Goal: Task Accomplishment & Management: Manage account settings

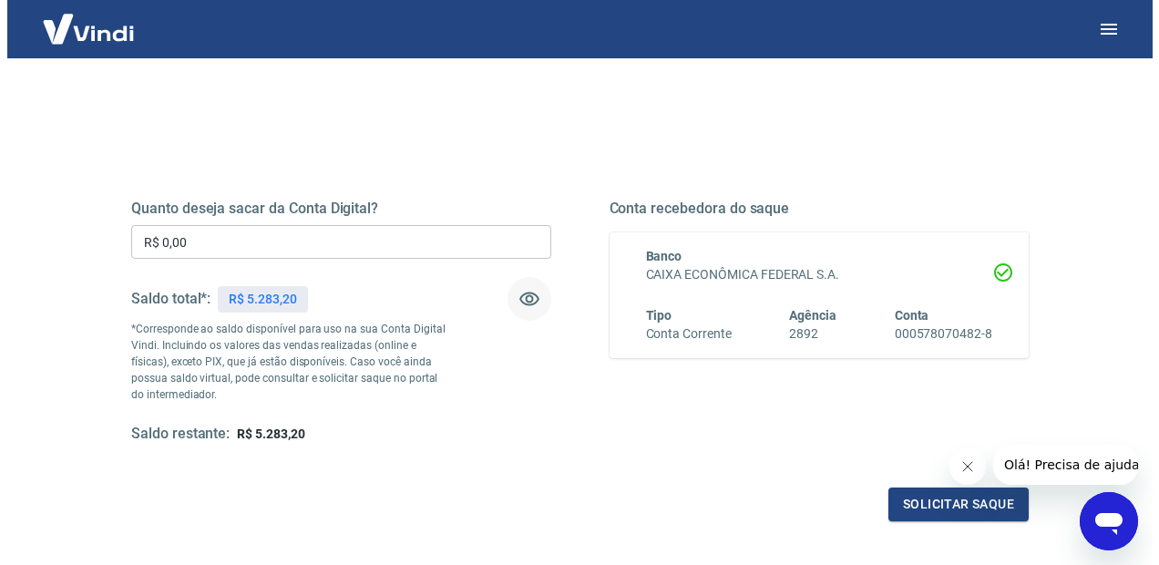
scroll to position [182, 0]
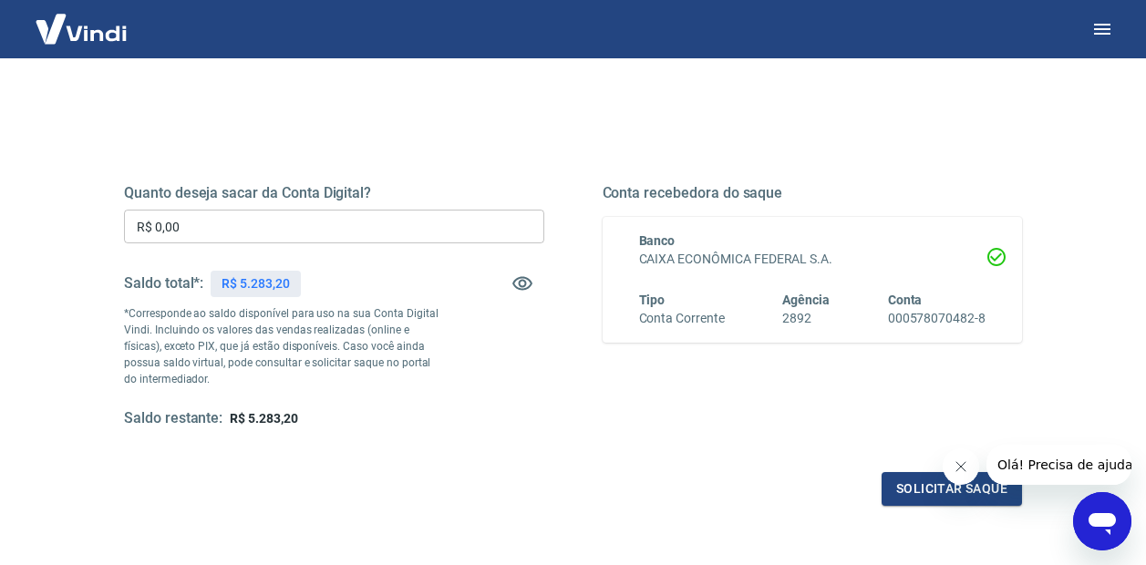
click at [265, 232] on input "R$ 0,00" at bounding box center [334, 227] width 420 height 34
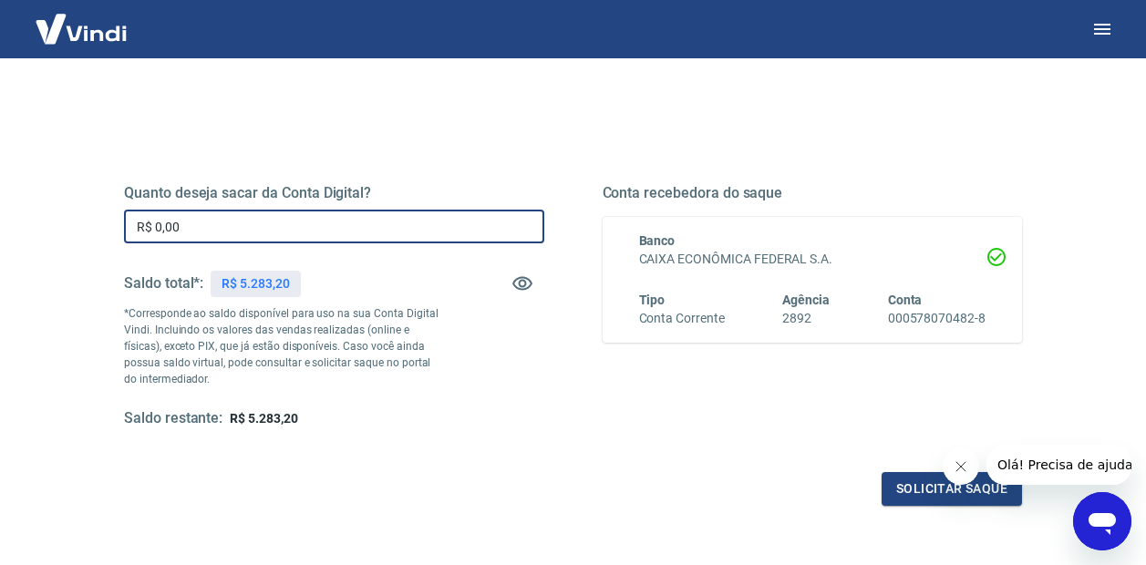
click at [265, 232] on input "R$ 0,00" at bounding box center [334, 227] width 420 height 34
type input "R$ 5.000,00"
click at [900, 482] on button "Solicitar saque" at bounding box center [951, 489] width 140 height 34
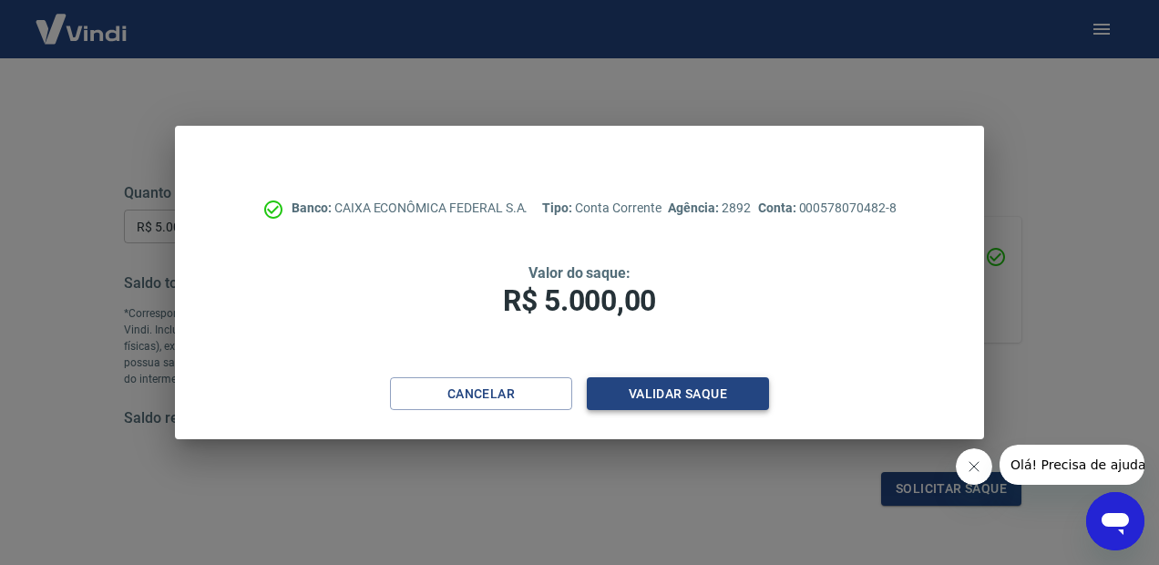
click at [675, 389] on button "Validar saque" at bounding box center [678, 394] width 182 height 34
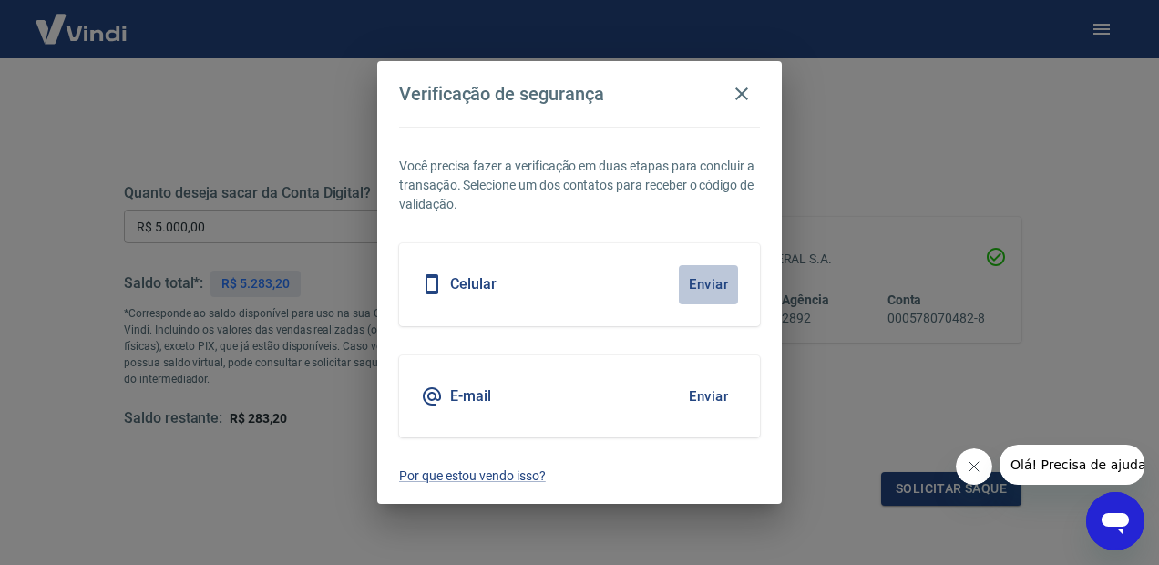
click at [716, 281] on button "Enviar" at bounding box center [708, 284] width 59 height 38
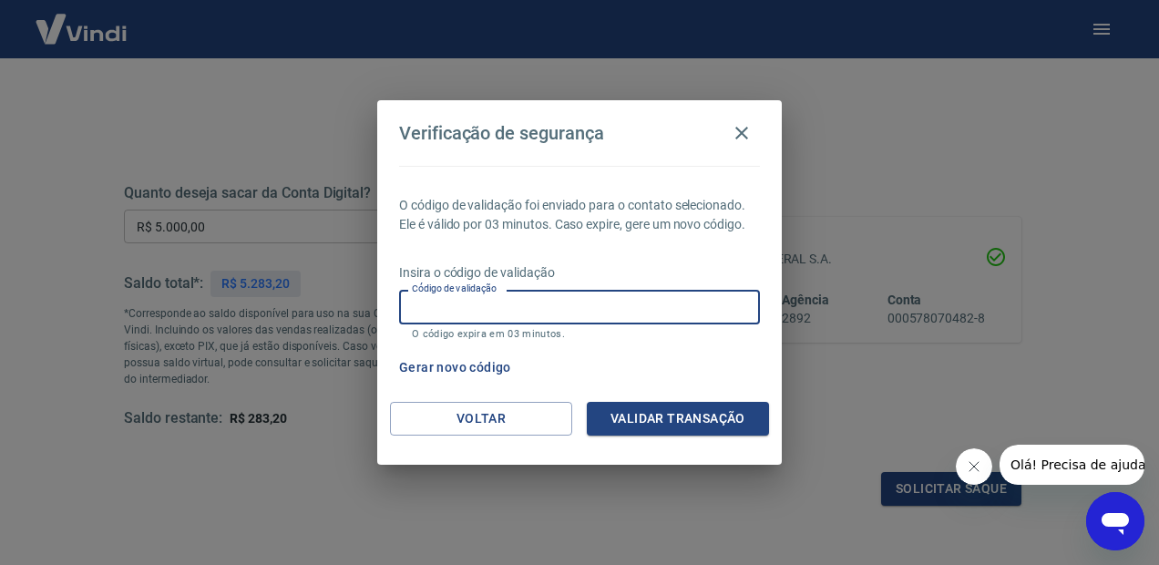
click at [592, 291] on input "Código de validação" at bounding box center [579, 307] width 361 height 34
type input "579393"
click at [653, 428] on button "Validar transação" at bounding box center [678, 419] width 182 height 34
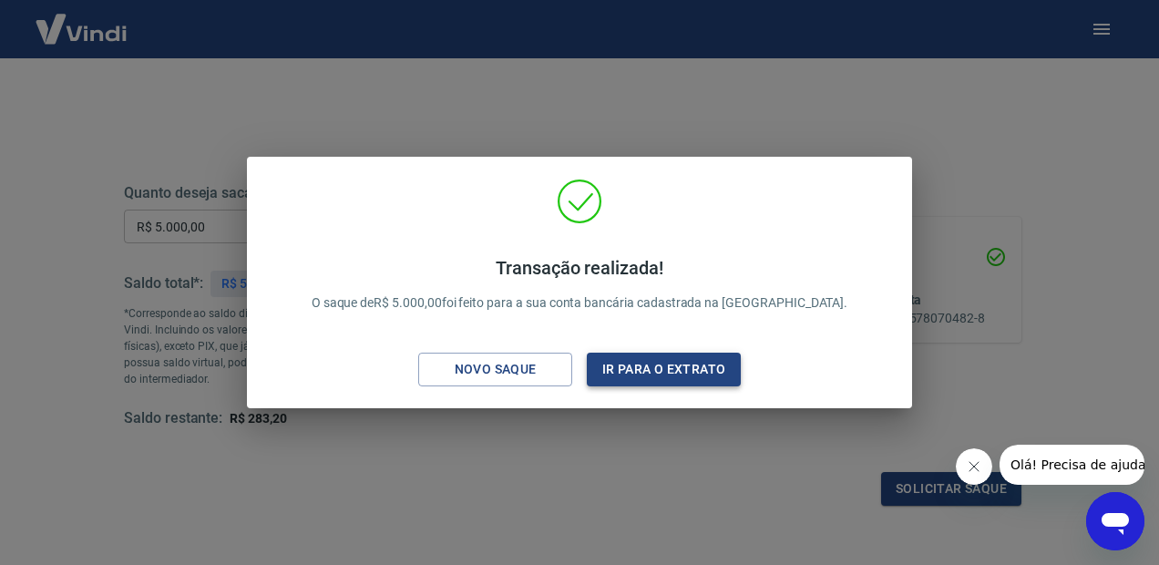
click at [657, 374] on button "Ir para o extrato" at bounding box center [664, 370] width 154 height 34
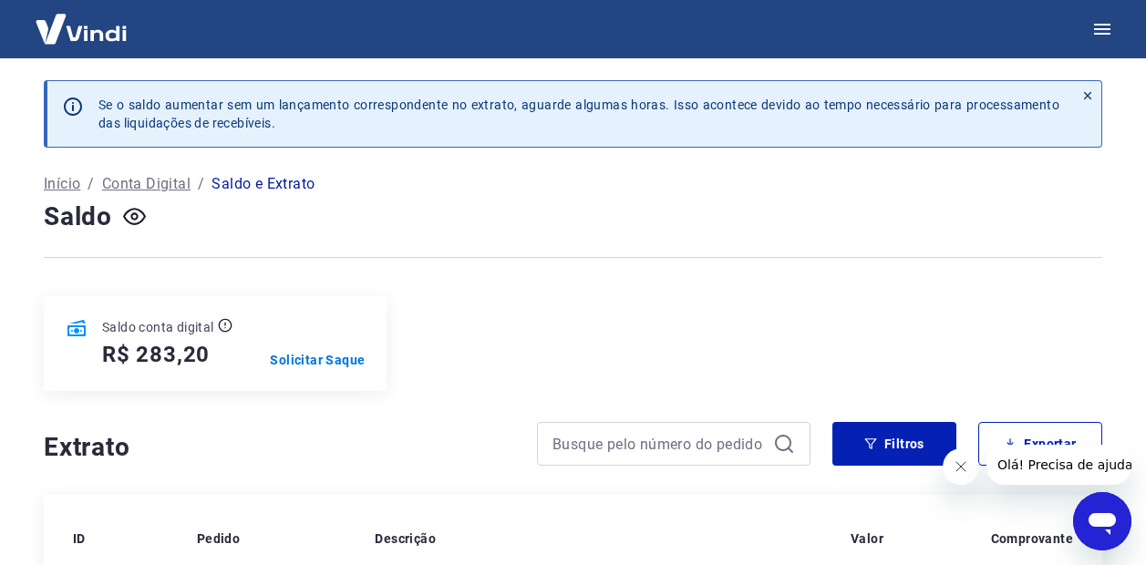
click at [92, 33] on img at bounding box center [81, 29] width 118 height 56
